Goal: Task Accomplishment & Management: Use online tool/utility

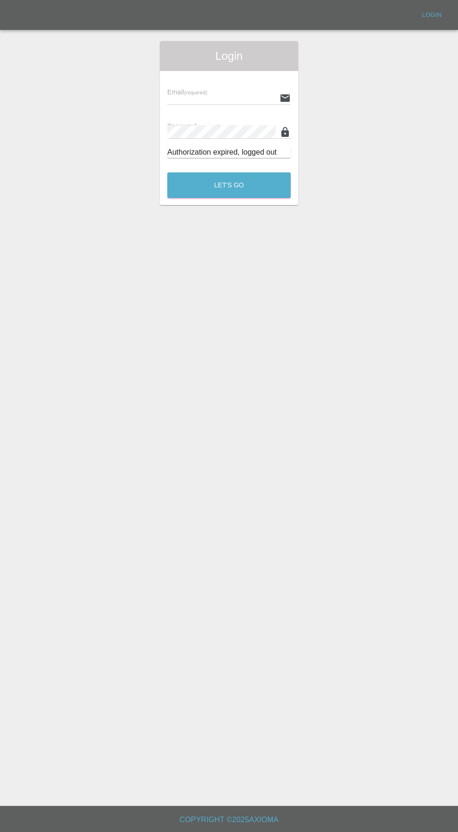
click at [208, 94] on input "text" at bounding box center [221, 98] width 108 height 14
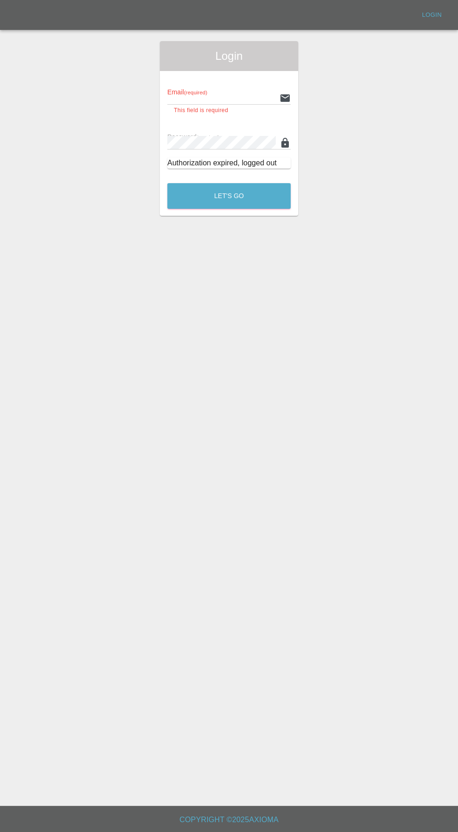
type input "[EMAIL_ADDRESS][DOMAIN_NAME]"
click at [167, 183] on button "Let's Go" at bounding box center [228, 196] width 123 height 26
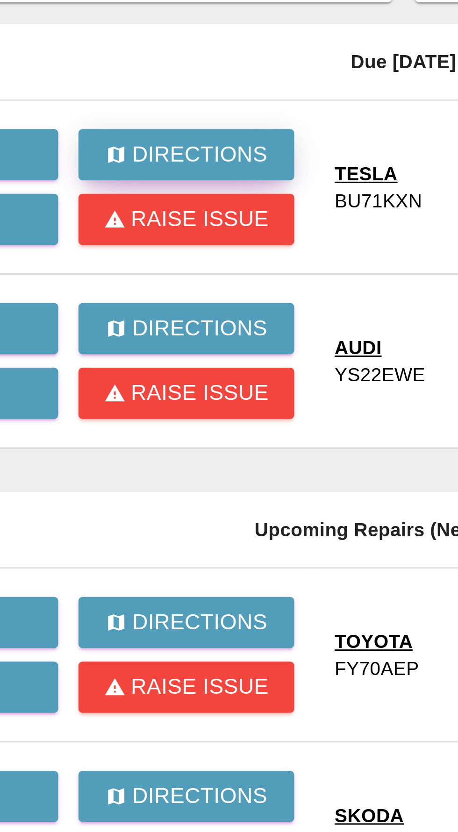
click at [171, 139] on p "Directions" at bounding box center [175, 140] width 47 height 11
